Goal: Task Accomplishment & Management: Use online tool/utility

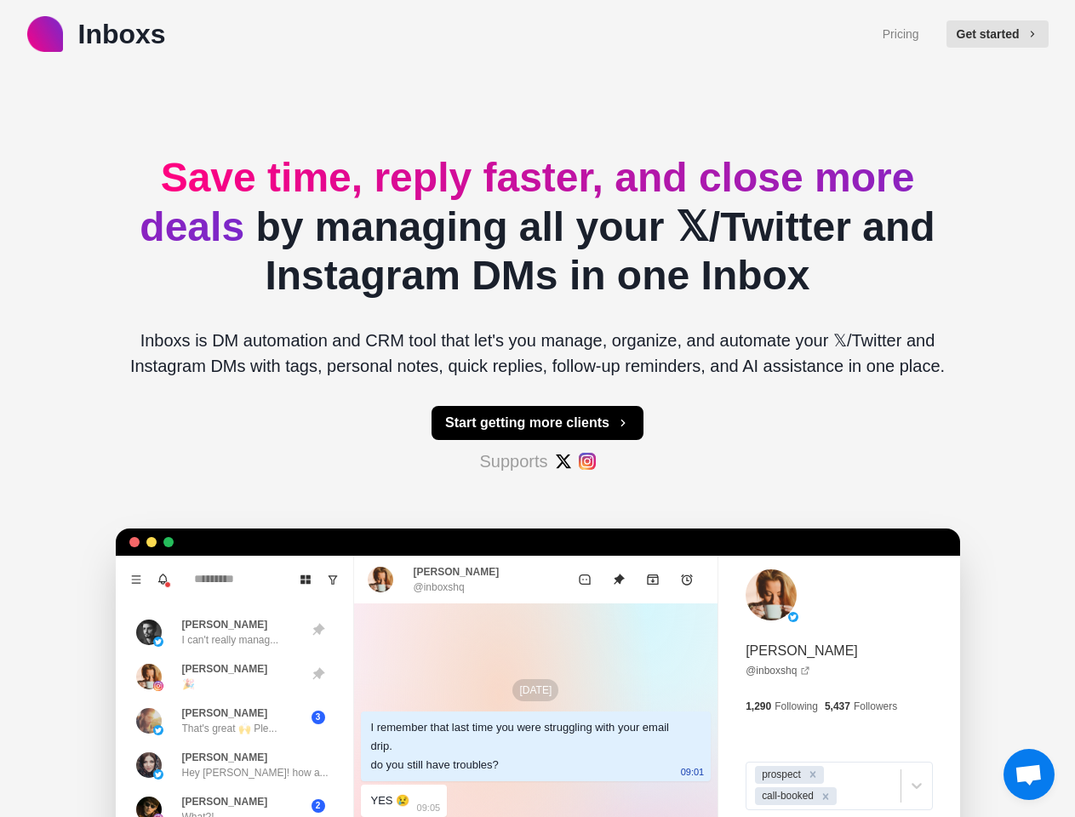
click at [1005, 34] on button "Get started" at bounding box center [998, 33] width 102 height 27
click at [537, 423] on button "Start getting more clients" at bounding box center [538, 423] width 212 height 34
click at [131, 580] on icon "Menu" at bounding box center [135, 579] width 9 height 8
click at [159, 580] on icon "Notifications" at bounding box center [163, 579] width 9 height 8
click at [300, 580] on icon "Board View" at bounding box center [306, 580] width 12 height 12
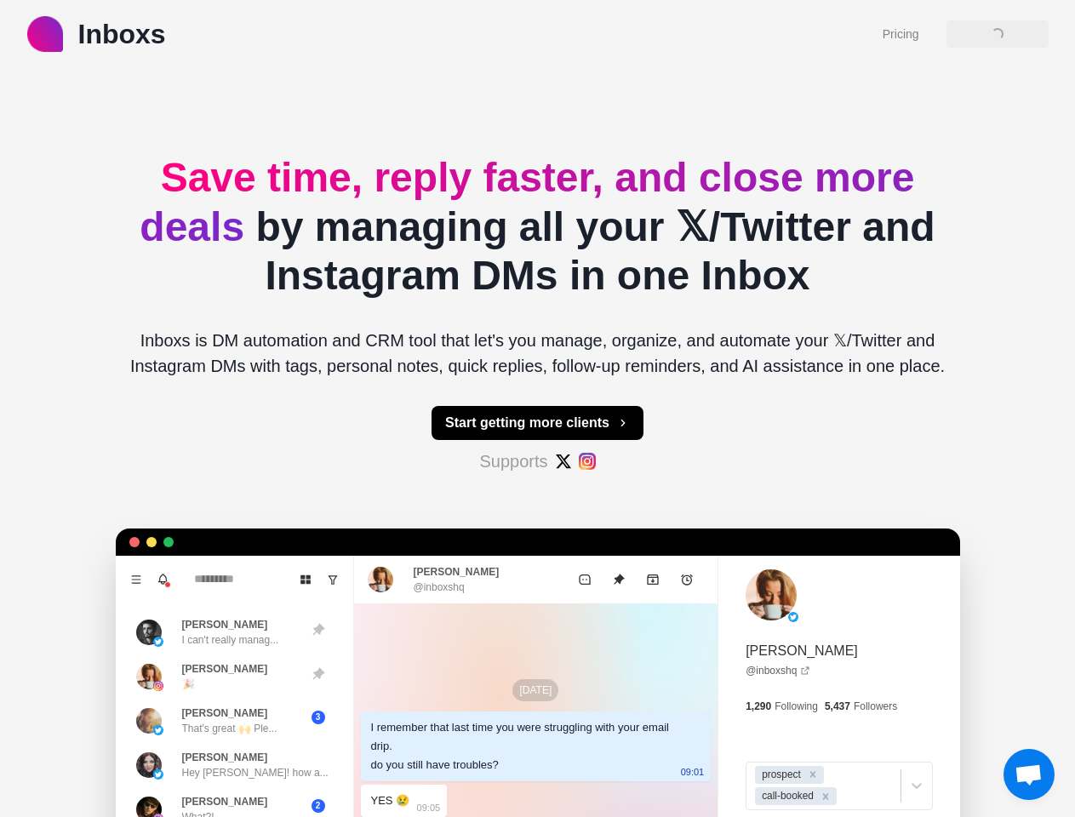
click at [327, 580] on icon "Show unread conversations" at bounding box center [333, 580] width 12 height 12
click at [217, 632] on div "Remind [PERSON_NAME] (@ [PERSON_NAME] ) to try Inboxs less than a minute ago • …" at bounding box center [301, 636] width 289 height 69
click at [217, 665] on div "Remind [PERSON_NAME] (@ [PERSON_NAME] ) to try Inboxs less than a minute ago • …" at bounding box center [302, 637] width 277 height 56
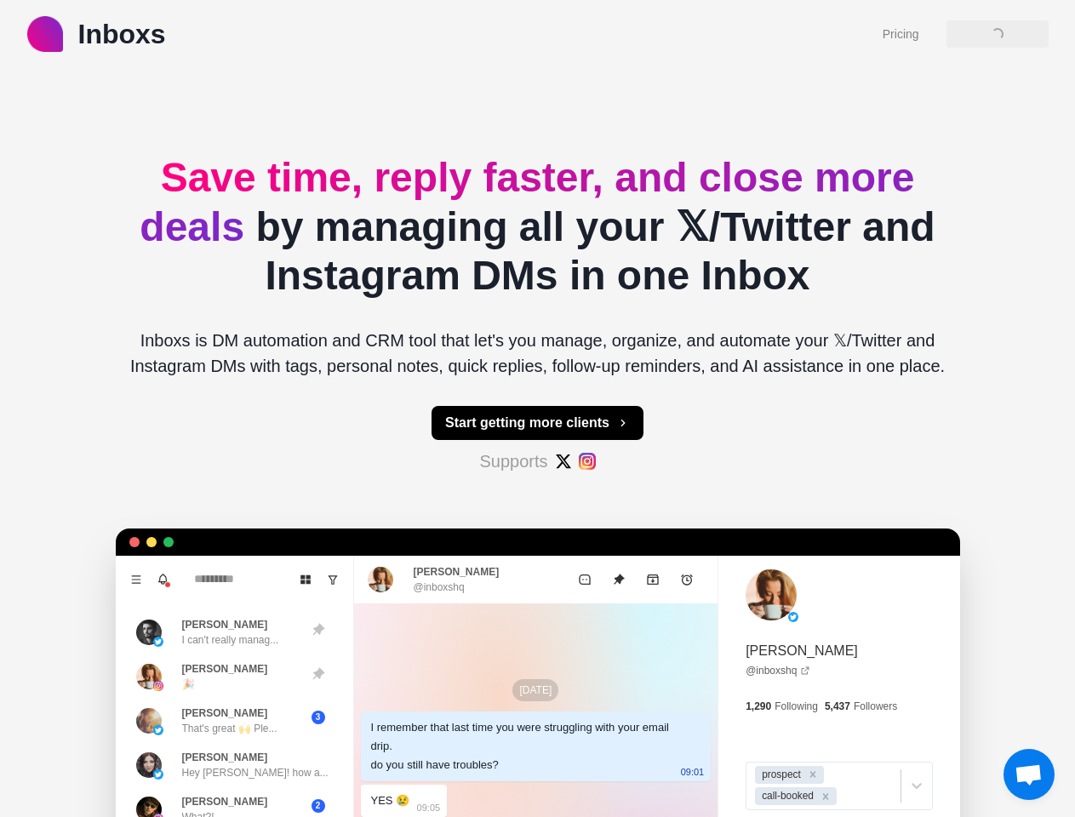
type textarea "*"
